Goal: Book appointment/travel/reservation

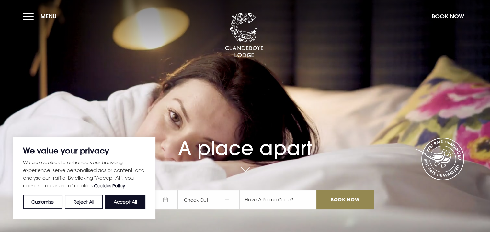
click at [116, 205] on button "Accept All" at bounding box center [125, 202] width 40 height 14
checkbox input "true"
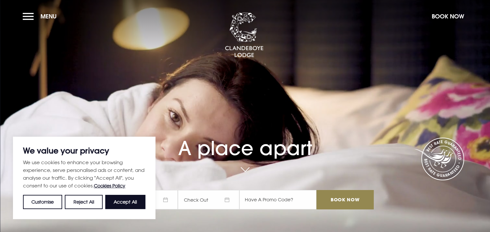
checkbox input "true"
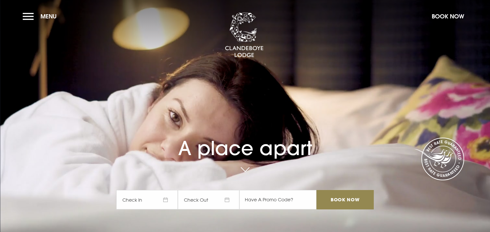
click at [168, 199] on span "Check In" at bounding box center [146, 199] width 61 height 19
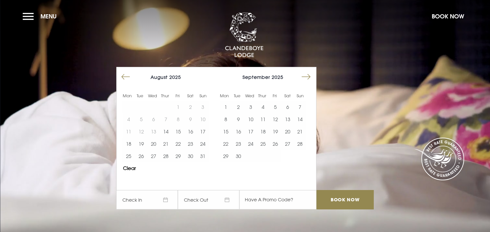
click at [307, 75] on button "Move forward to switch to the next month." at bounding box center [306, 77] width 12 height 12
click at [287, 131] on button "18" at bounding box center [287, 132] width 12 height 12
click at [299, 129] on button "19" at bounding box center [300, 132] width 12 height 12
click at [273, 201] on input "text" at bounding box center [277, 199] width 77 height 19
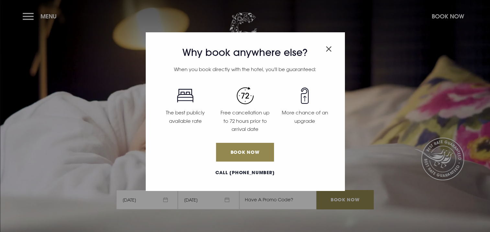
click at [328, 49] on img "Close modal" at bounding box center [329, 49] width 6 height 6
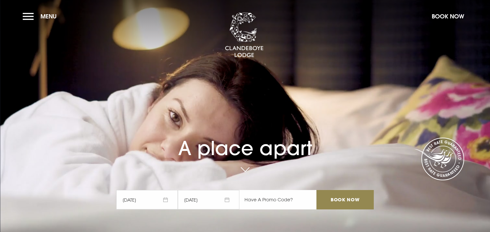
click at [260, 197] on input "text" at bounding box center [277, 199] width 77 height 19
type input "RORY20"
click at [355, 197] on input "Book Now" at bounding box center [344, 199] width 57 height 19
